Goal: Information Seeking & Learning: Learn about a topic

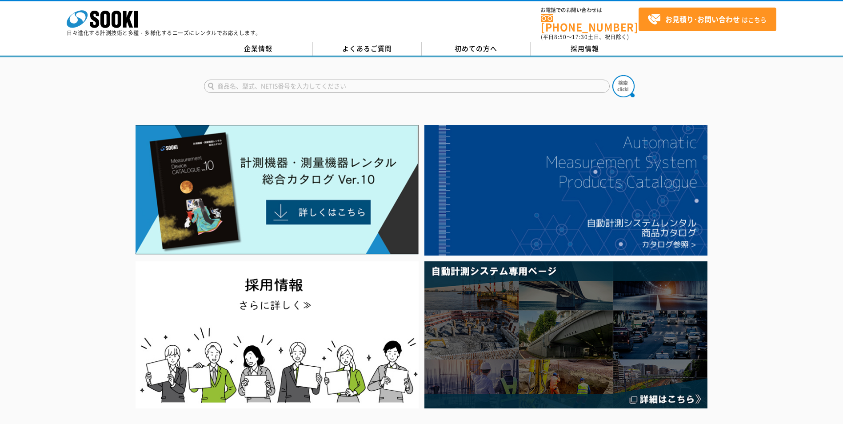
click at [314, 83] on input "text" at bounding box center [407, 86] width 406 height 13
type input "プロジェクター"
click at [613, 75] on button at bounding box center [624, 86] width 22 height 22
